Goal: Task Accomplishment & Management: Manage account settings

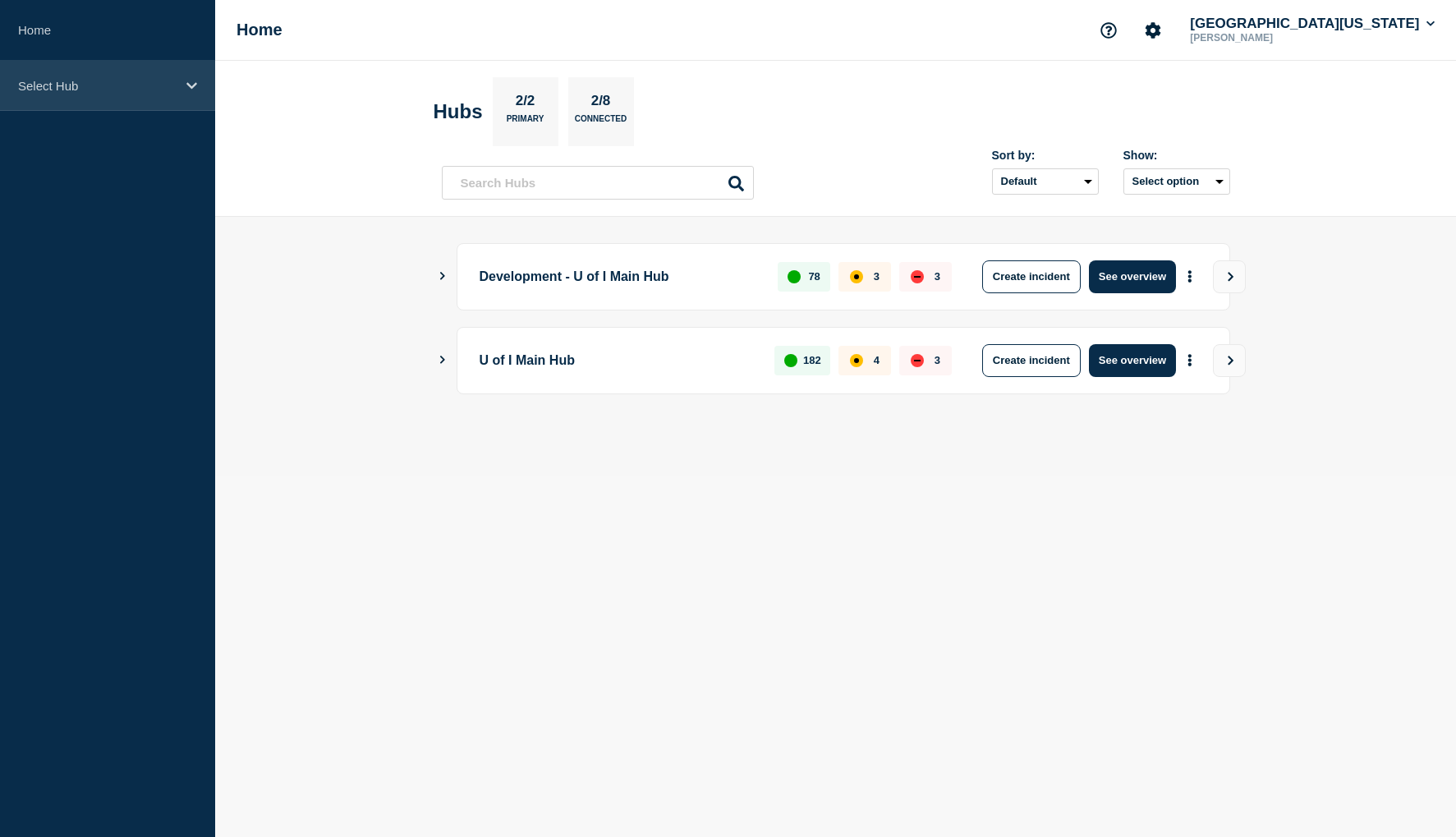
click at [188, 89] on icon at bounding box center [192, 85] width 11 height 13
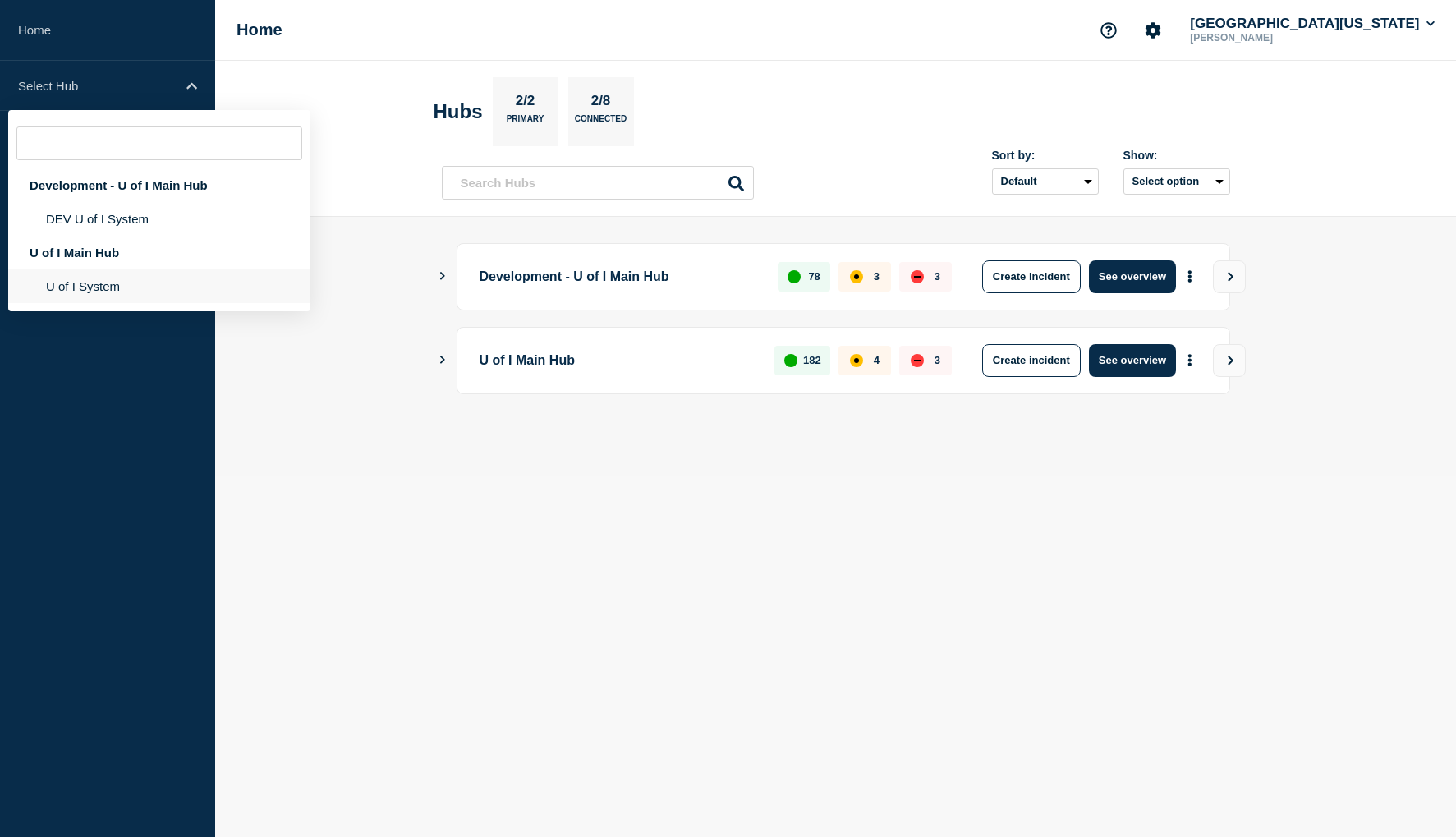
click at [105, 289] on li "U of I System" at bounding box center [159, 286] width 302 height 33
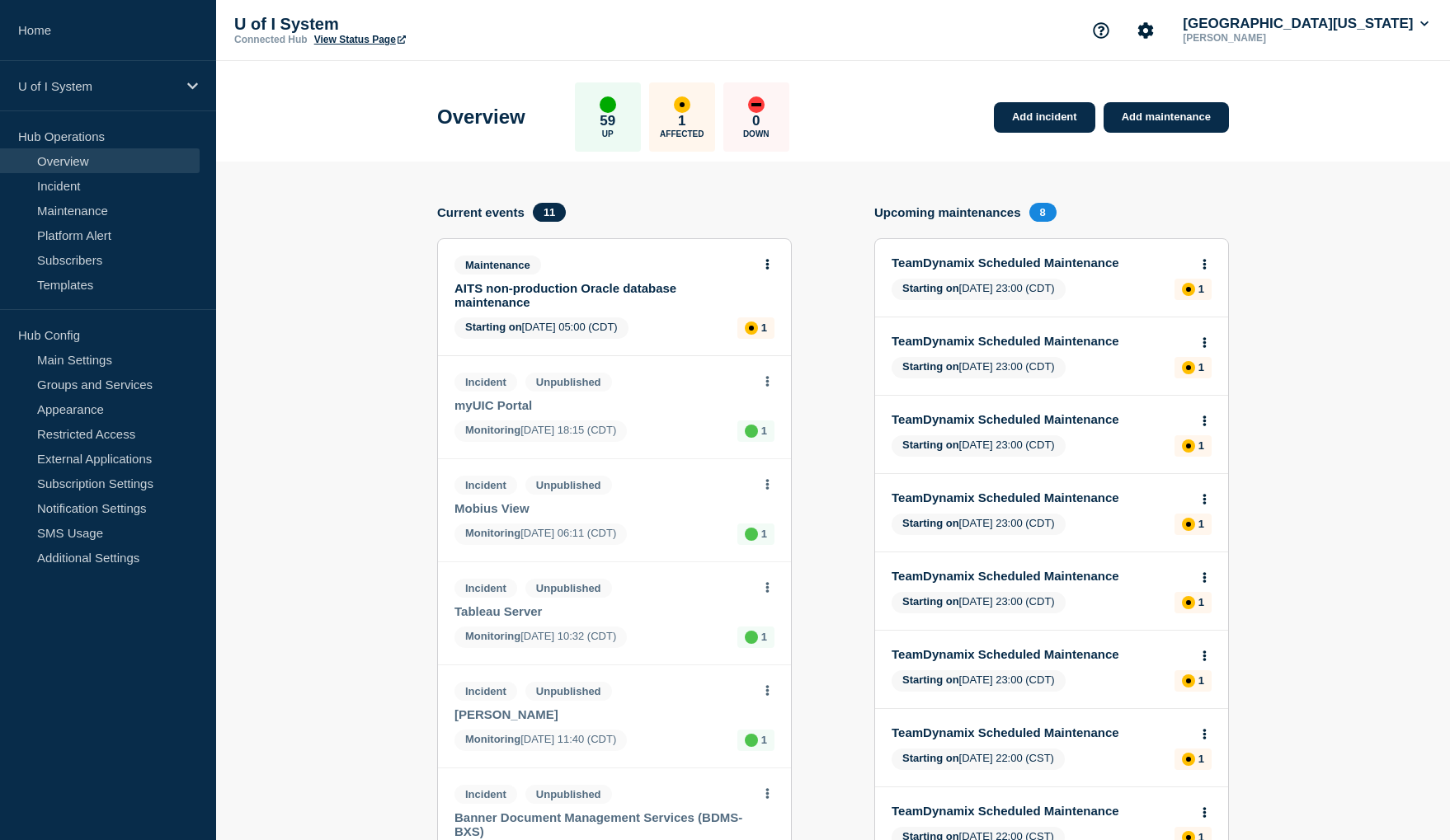
click at [537, 292] on link "AITS non-production Oracle database maintenance" at bounding box center [603, 295] width 298 height 28
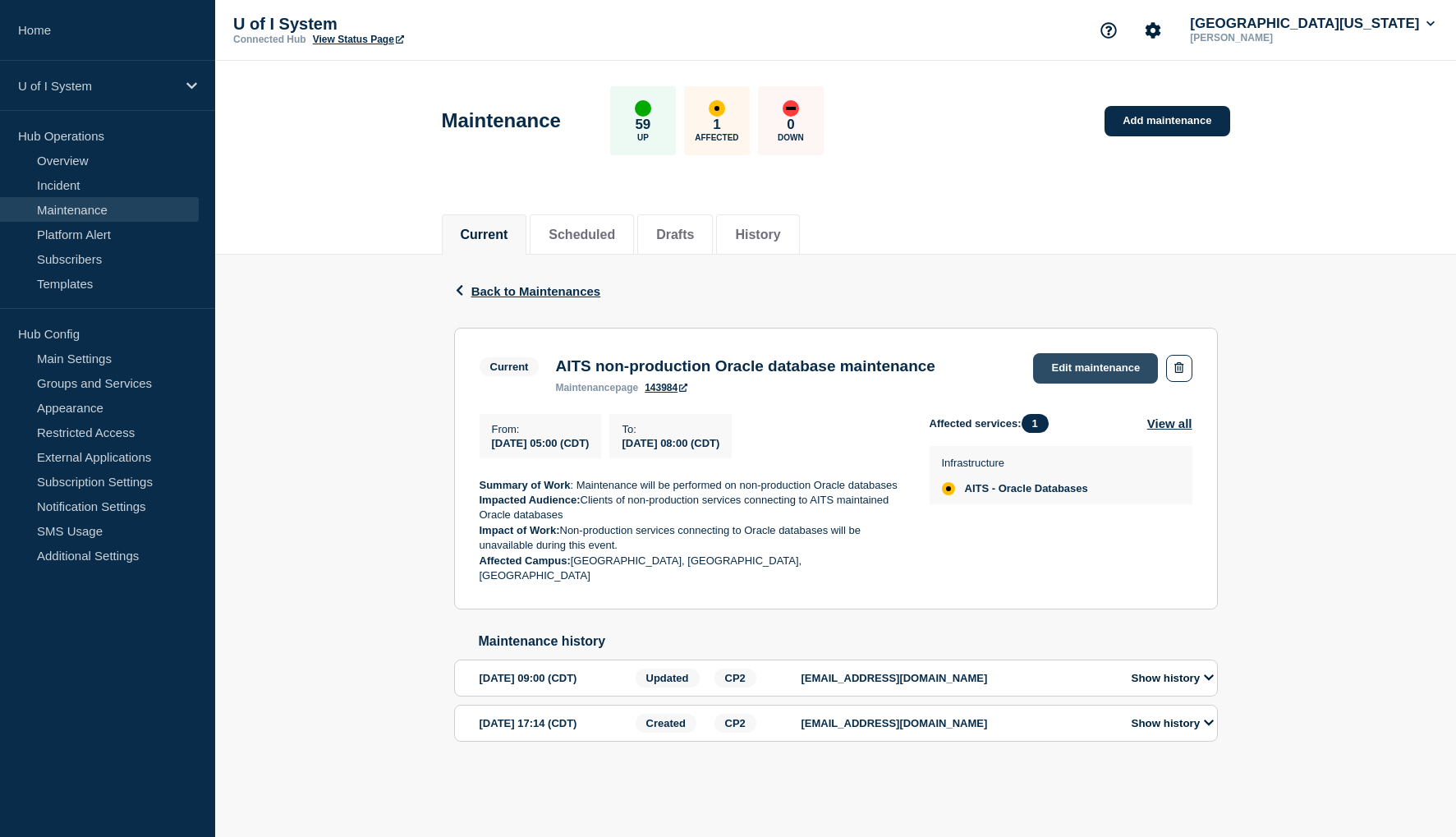
click at [1098, 367] on link "Edit maintenance" at bounding box center [1096, 368] width 125 height 30
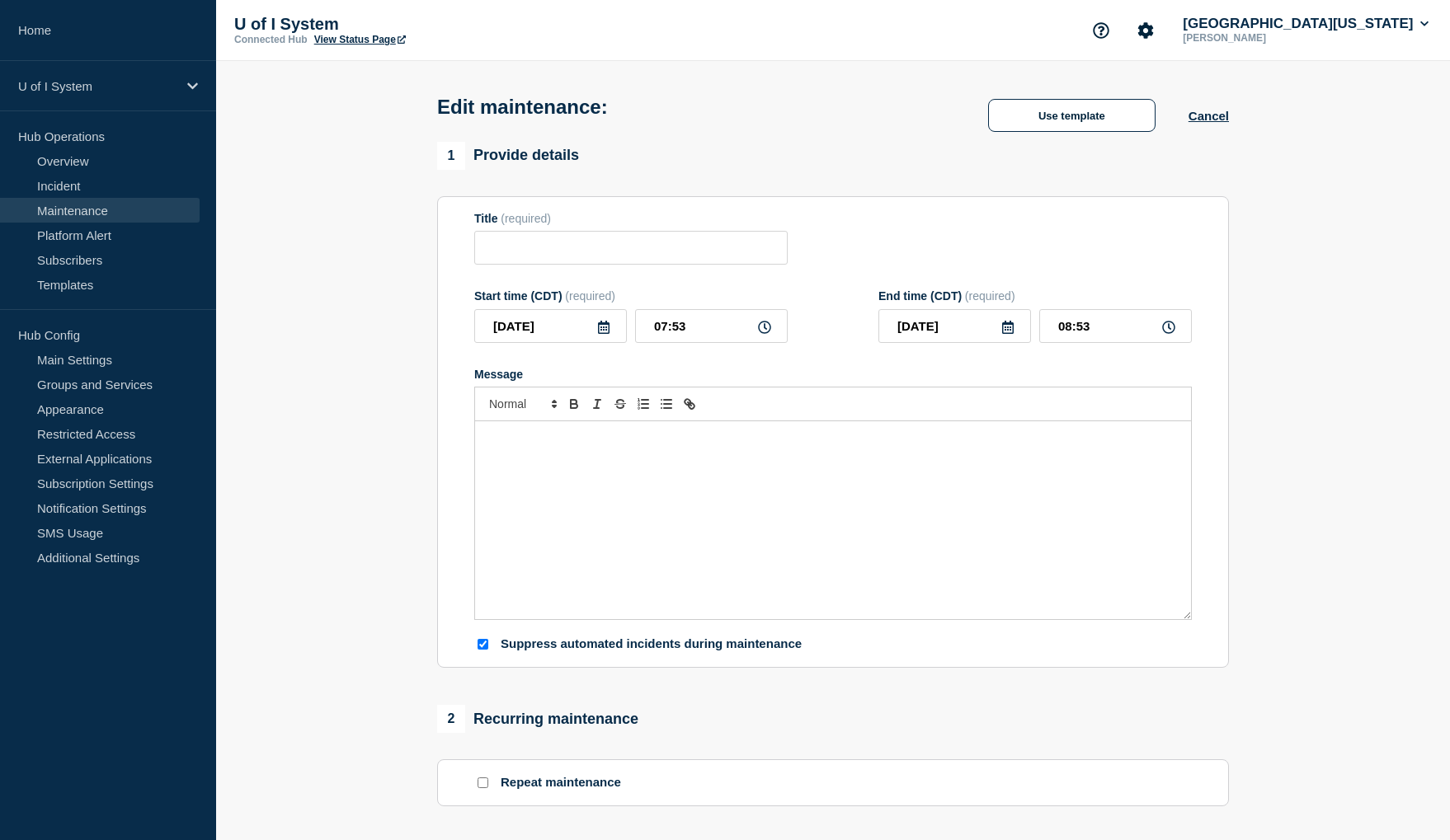
type input "AITS non-production Oracle database maintenance"
type input "05:00"
type input "08:00"
checkbox input "true"
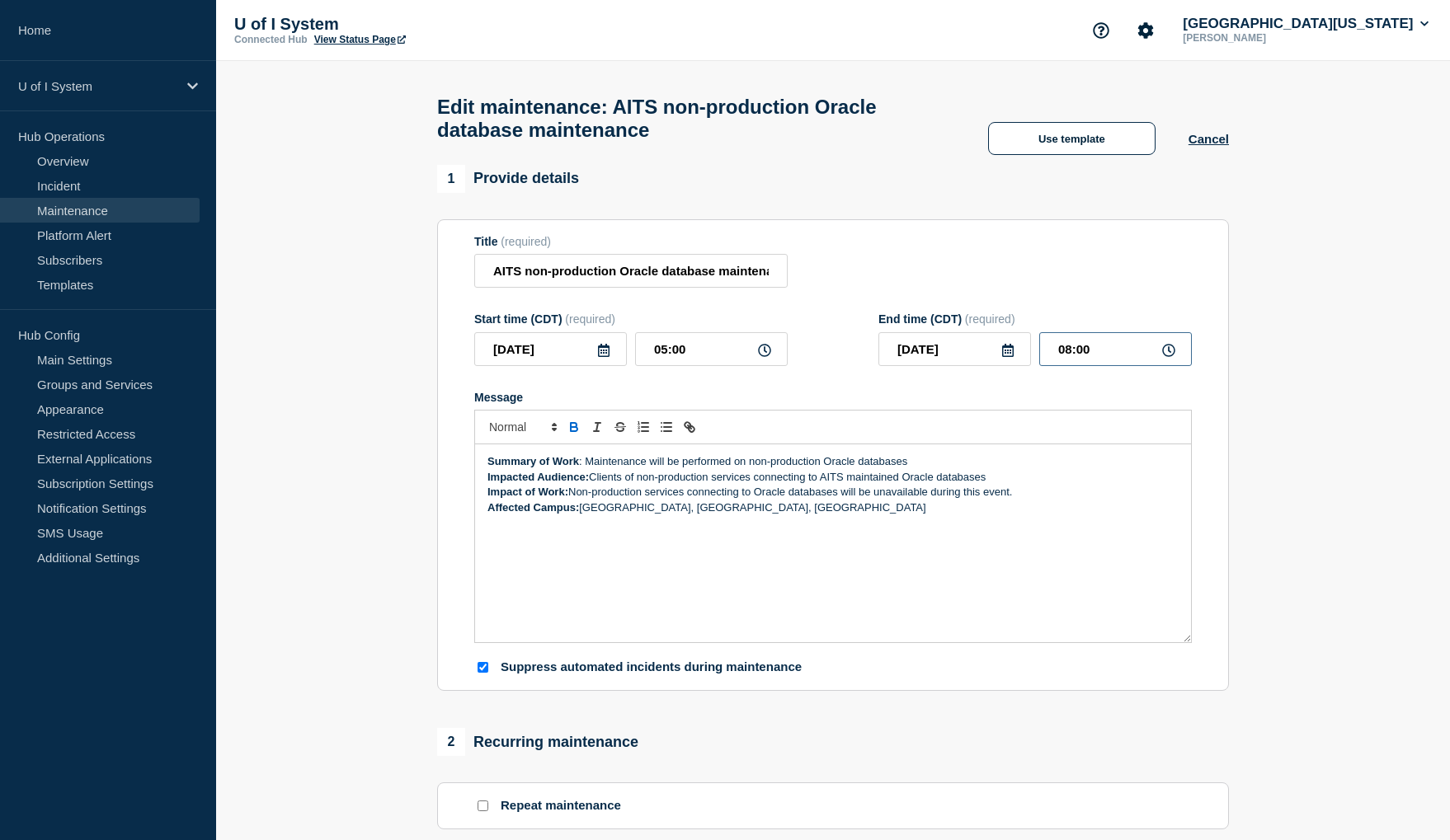
drag, startPoint x: 1097, startPoint y: 357, endPoint x: 1035, endPoint y: 357, distance: 62.0
click at [1035, 357] on div "[DATE] 08:00" at bounding box center [1034, 349] width 313 height 34
type input "07:50"
click at [485, 471] on div "Summary of Work : Maintenance will be performed on non-production Oracle databa…" at bounding box center [833, 543] width 716 height 198
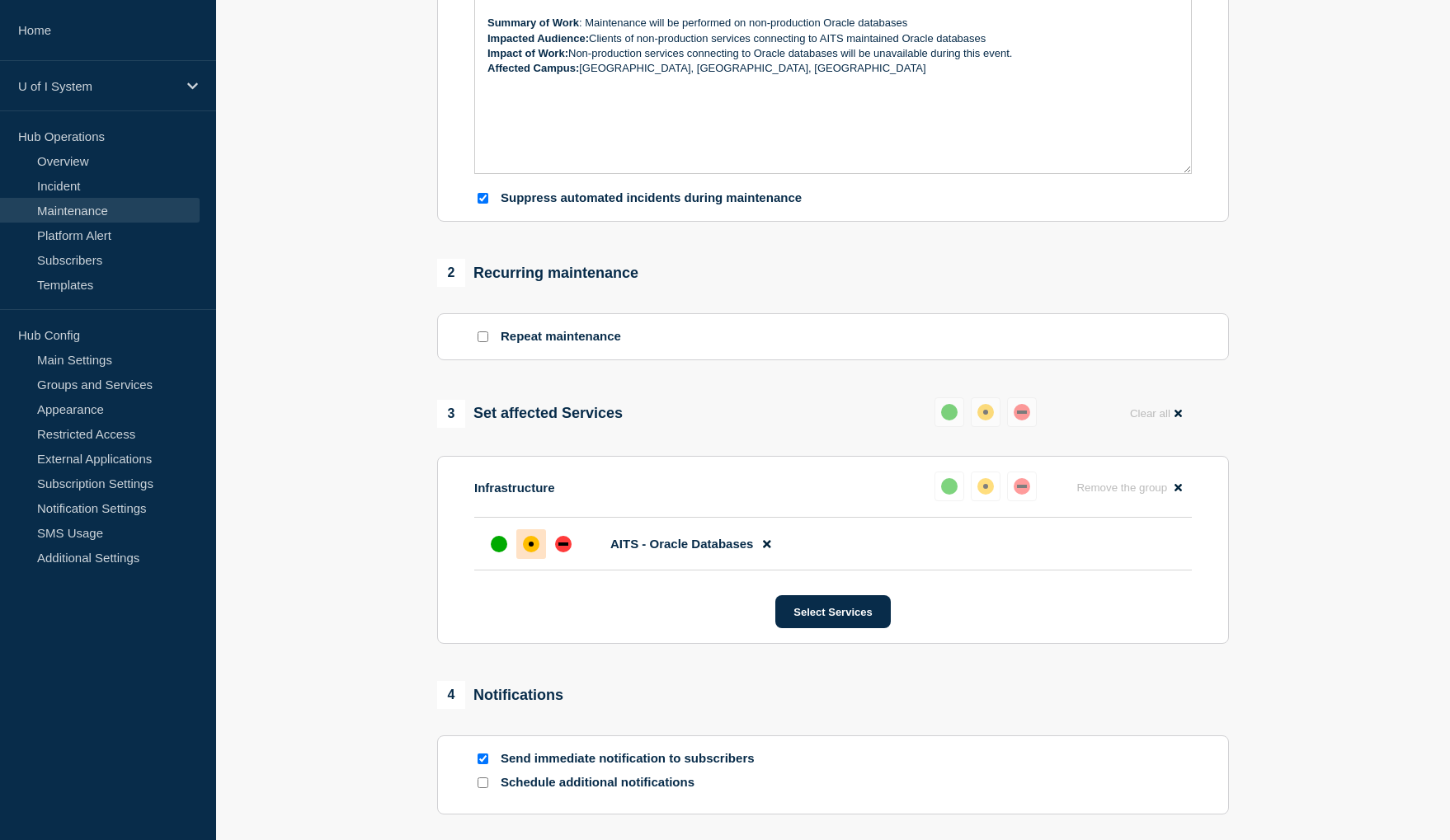
scroll to position [629, 0]
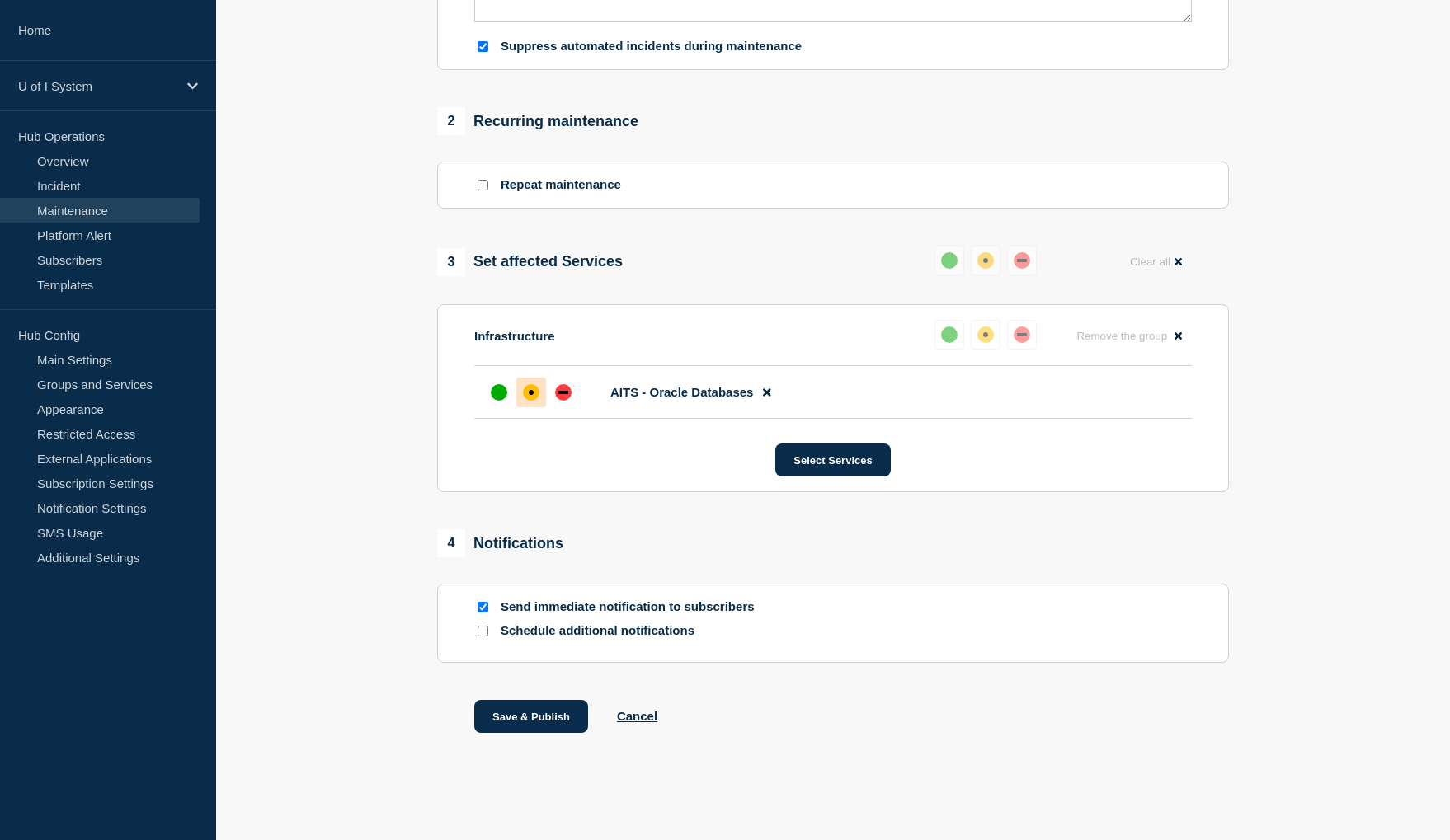
drag, startPoint x: 521, startPoint y: 717, endPoint x: 731, endPoint y: 730, distance: 210.4
click at [521, 717] on button "Save & Publish" at bounding box center [531, 716] width 114 height 33
